Goal: Task Accomplishment & Management: Manage account settings

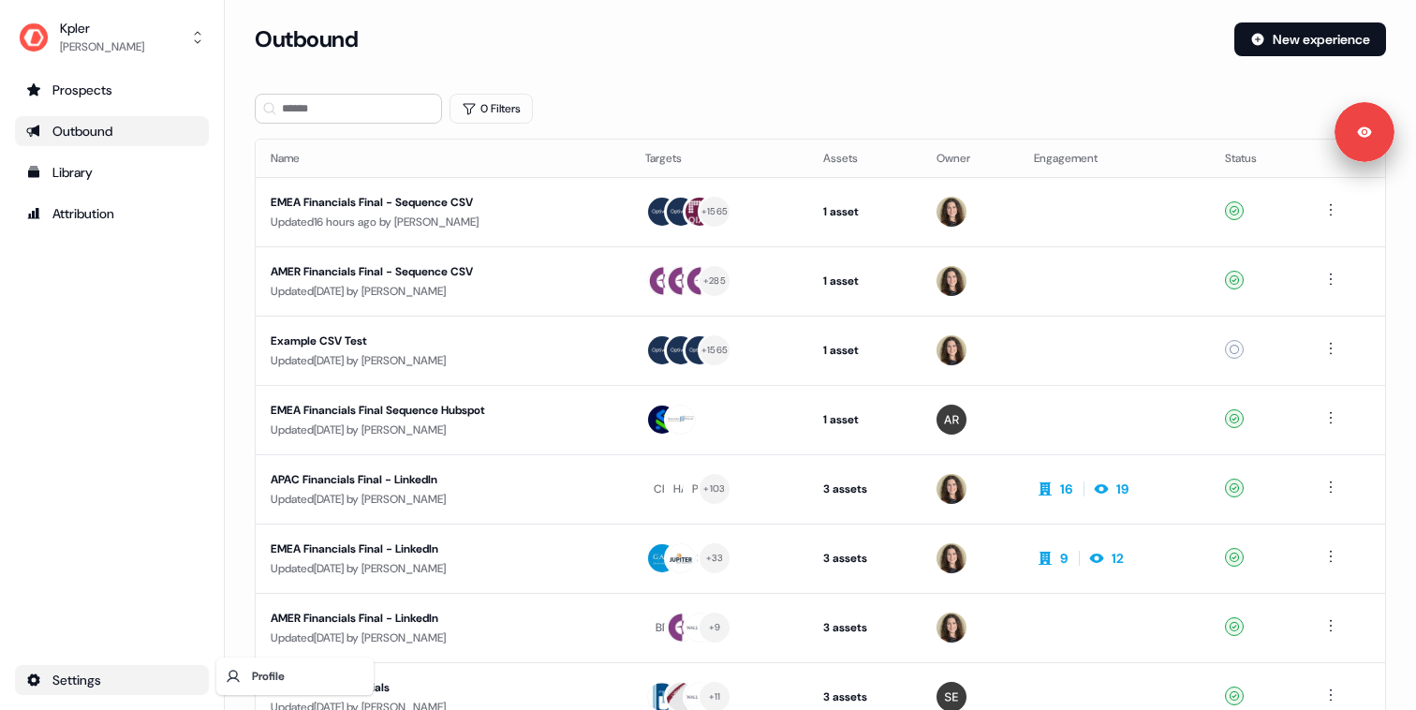
click at [88, 683] on html "For the best experience switch devices to a bigger screen. Go to [DOMAIN_NAME] …" at bounding box center [708, 355] width 1416 height 710
click at [163, 608] on html "For the best experience switch devices to a bigger screen. Go to [DOMAIN_NAME] …" at bounding box center [708, 355] width 1416 height 710
click at [91, 679] on html "For the best experience switch devices to a bigger screen. Go to [DOMAIN_NAME] …" at bounding box center [708, 355] width 1416 height 710
click at [91, 678] on html "For the best experience switch devices to a bigger screen. Go to Userled.io Kpl…" at bounding box center [708, 355] width 1416 height 710
click at [143, 422] on div "Prospects Outbound Library Attribution Settings" at bounding box center [112, 385] width 194 height 620
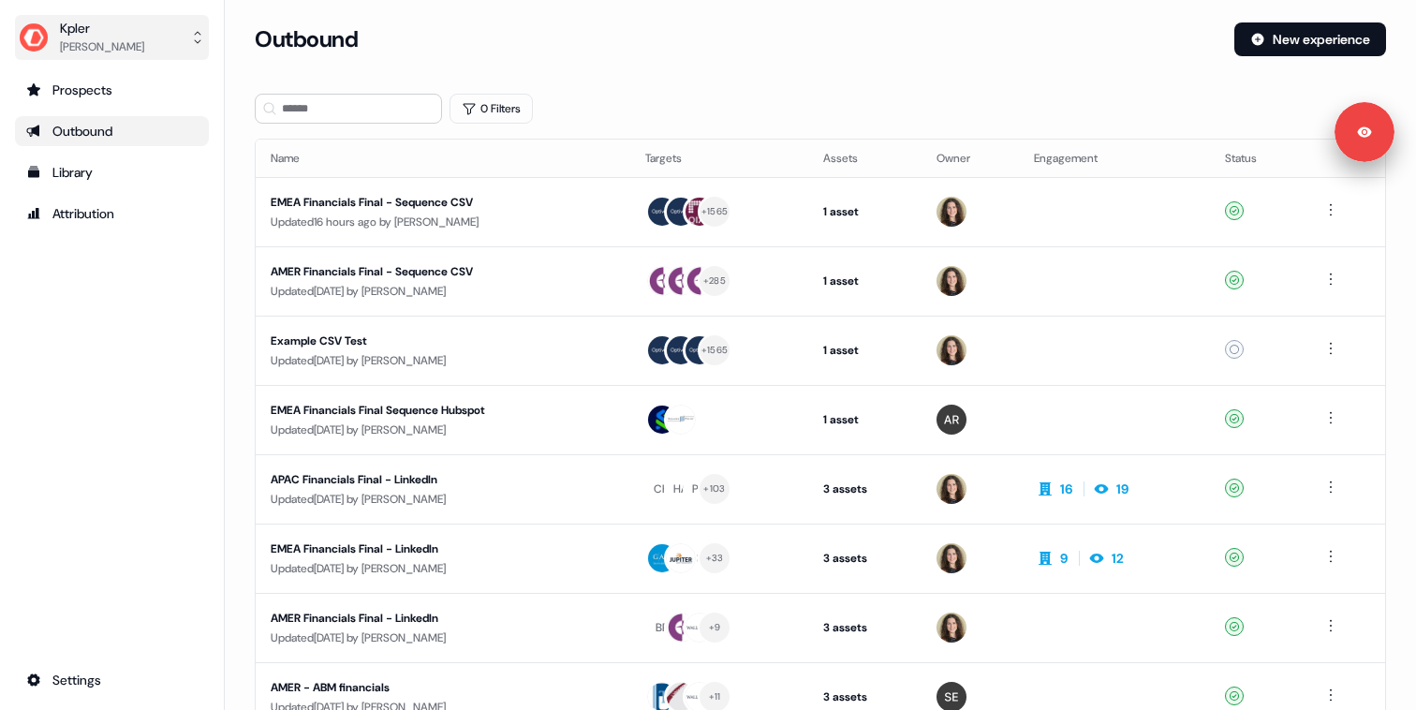
click at [112, 47] on div "Aleksandra Rakowska" at bounding box center [102, 46] width 84 height 19
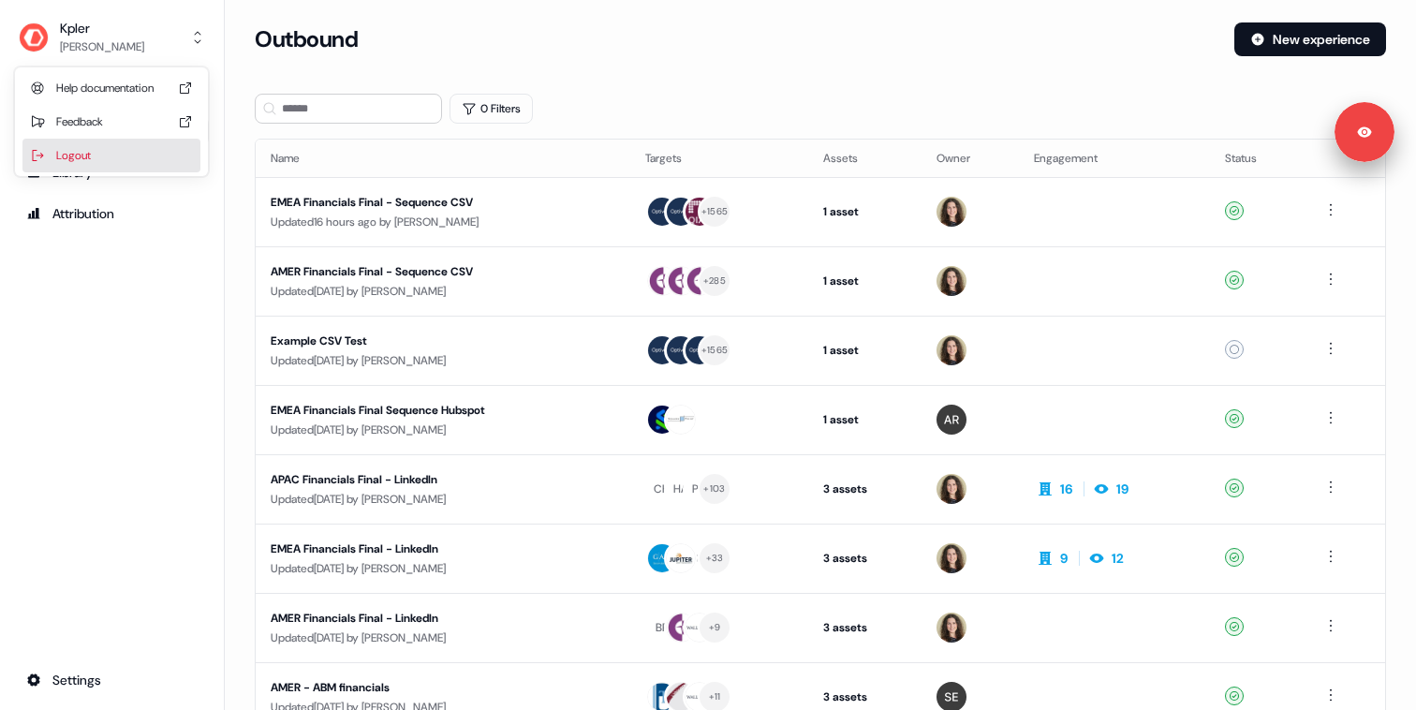
click at [101, 157] on div "Logout" at bounding box center [111, 156] width 178 height 34
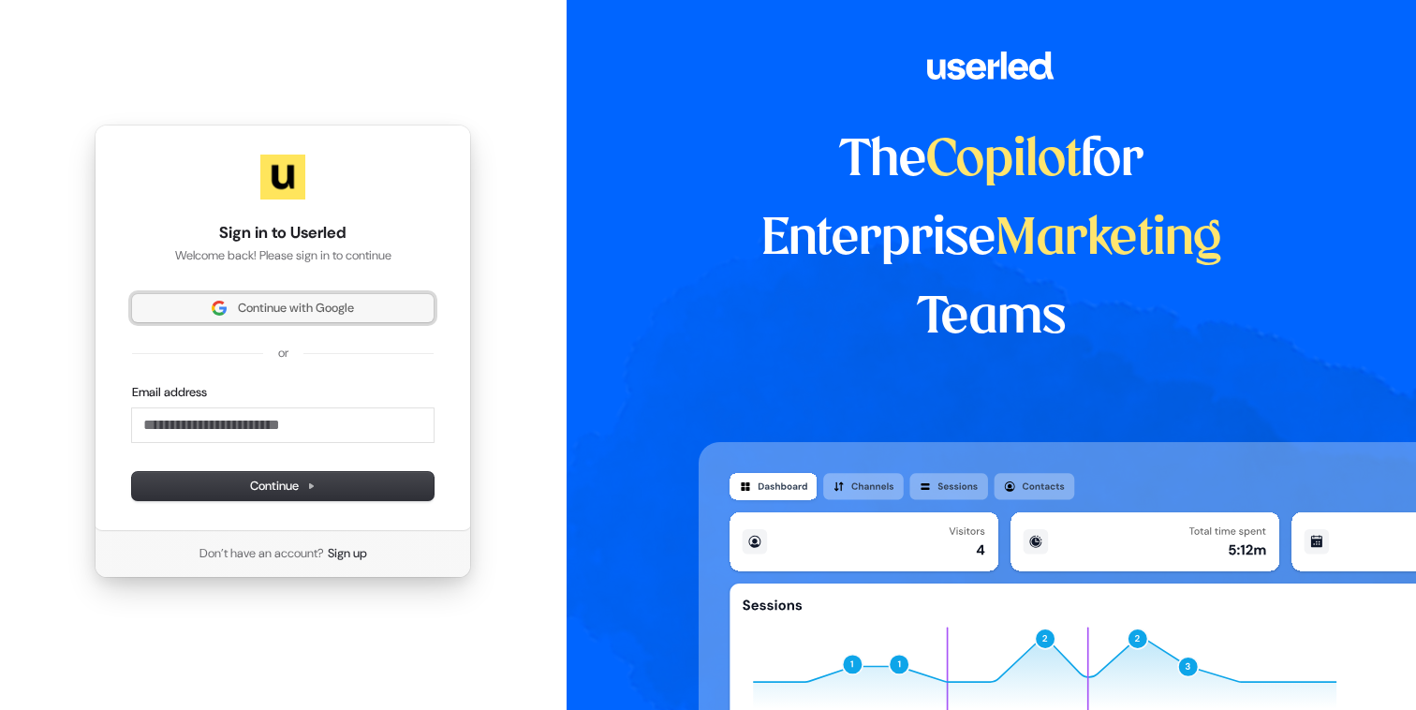
click at [293, 316] on span "Continue with Google" at bounding box center [296, 308] width 116 height 17
